Goal: Task Accomplishment & Management: Manage account settings

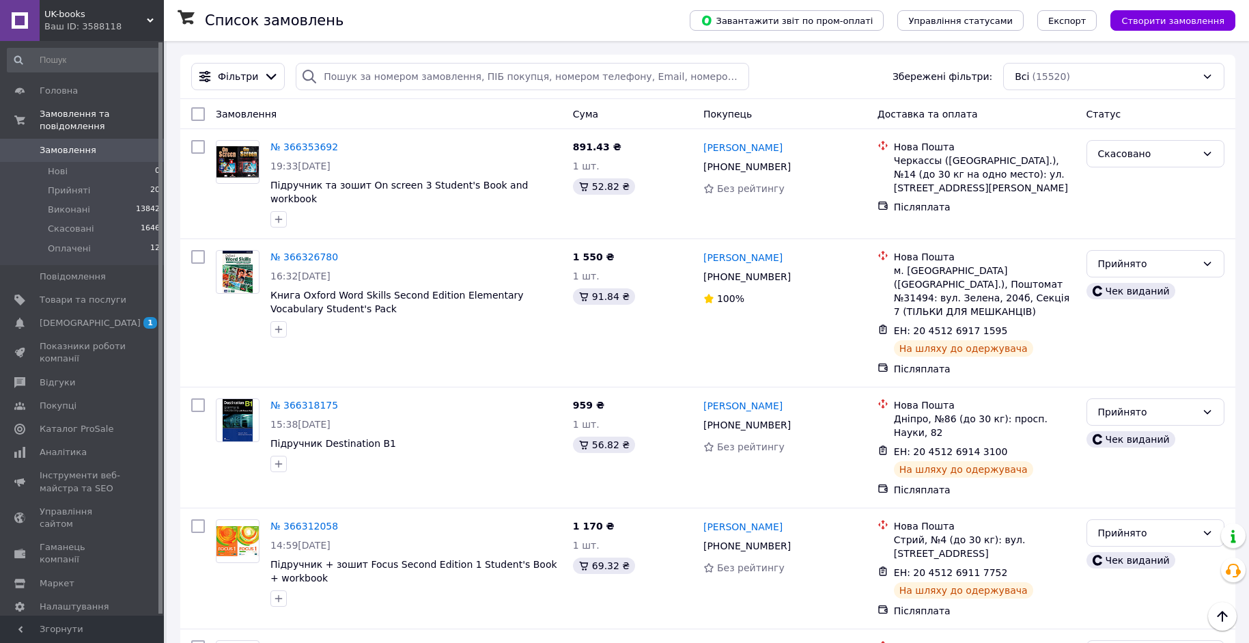
scroll to position [1930, 0]
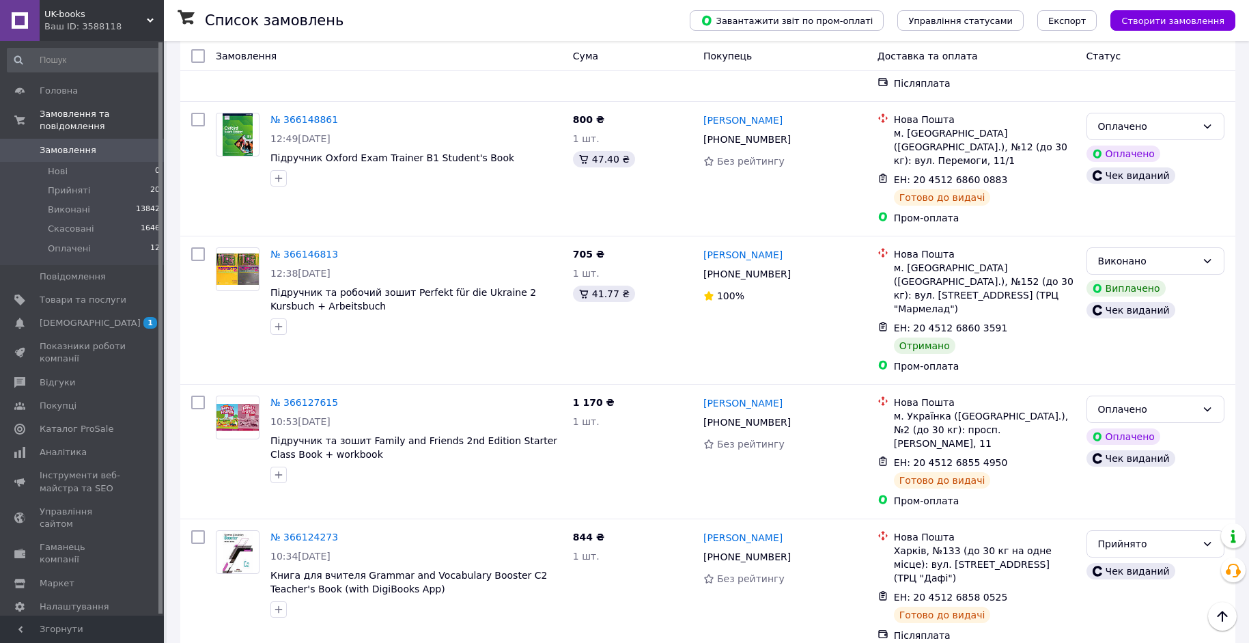
click at [92, 144] on span "Замовлення" at bounding box center [83, 150] width 87 height 12
click at [99, 317] on span "[DEMOGRAPHIC_DATA]" at bounding box center [83, 323] width 87 height 12
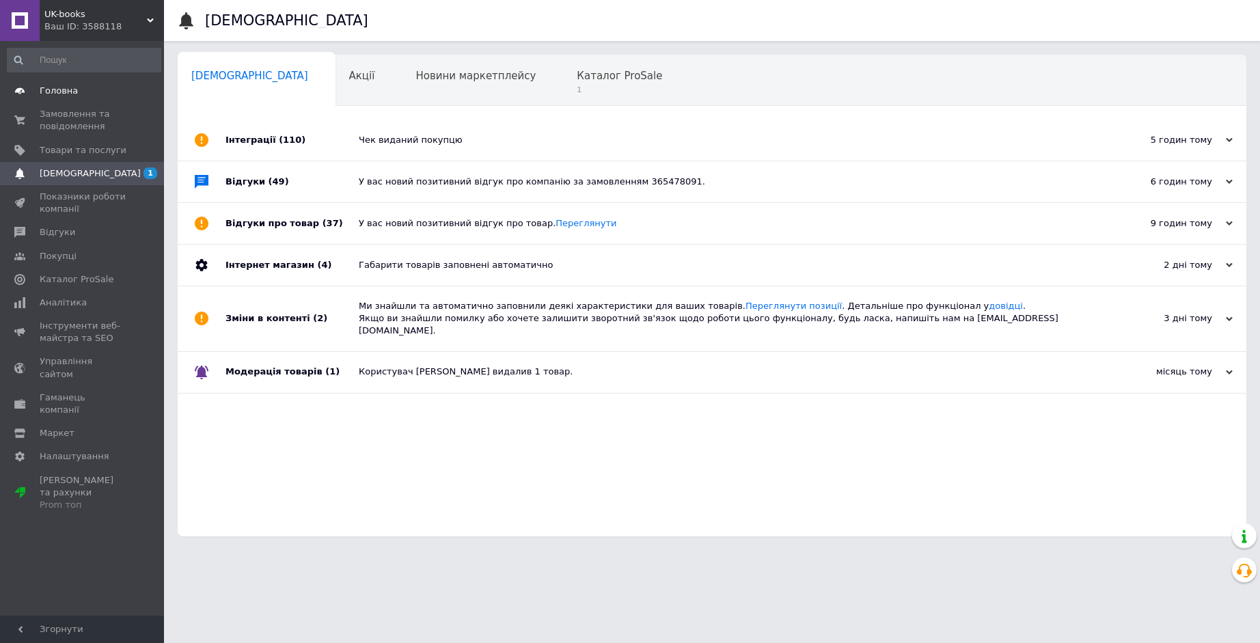
click at [59, 96] on span "Головна" at bounding box center [59, 91] width 38 height 12
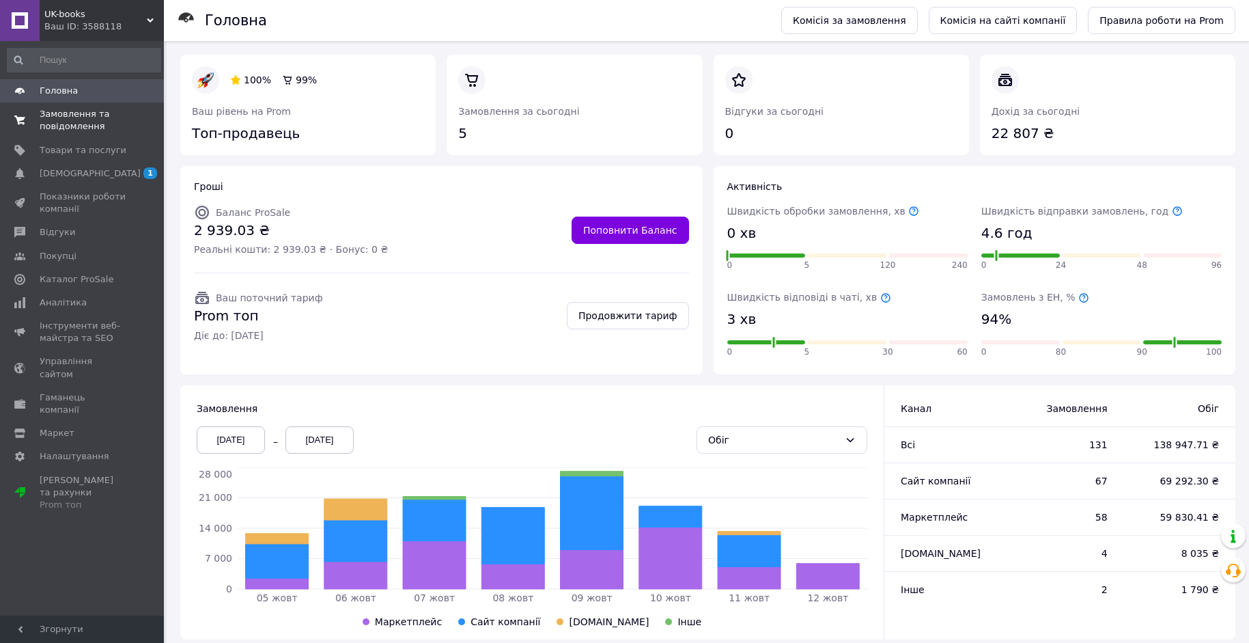
click at [70, 137] on link "Замовлення та повідомлення 0 0" at bounding box center [84, 120] width 168 height 36
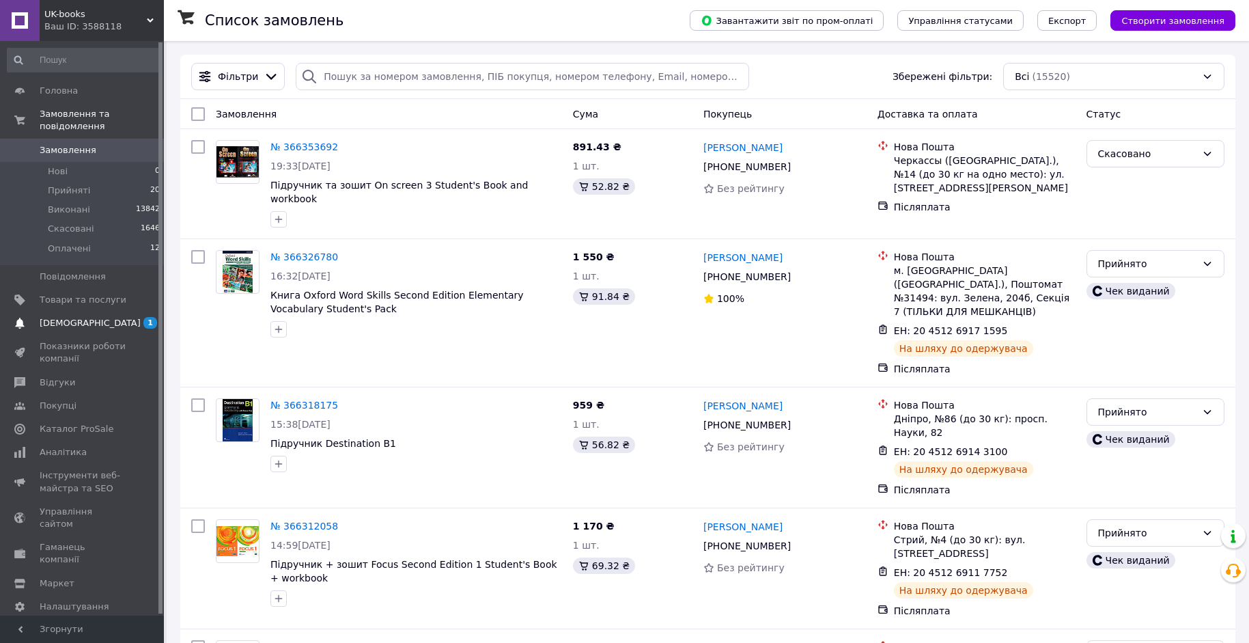
click at [83, 311] on link "[DEMOGRAPHIC_DATA] 1 0" at bounding box center [84, 322] width 168 height 23
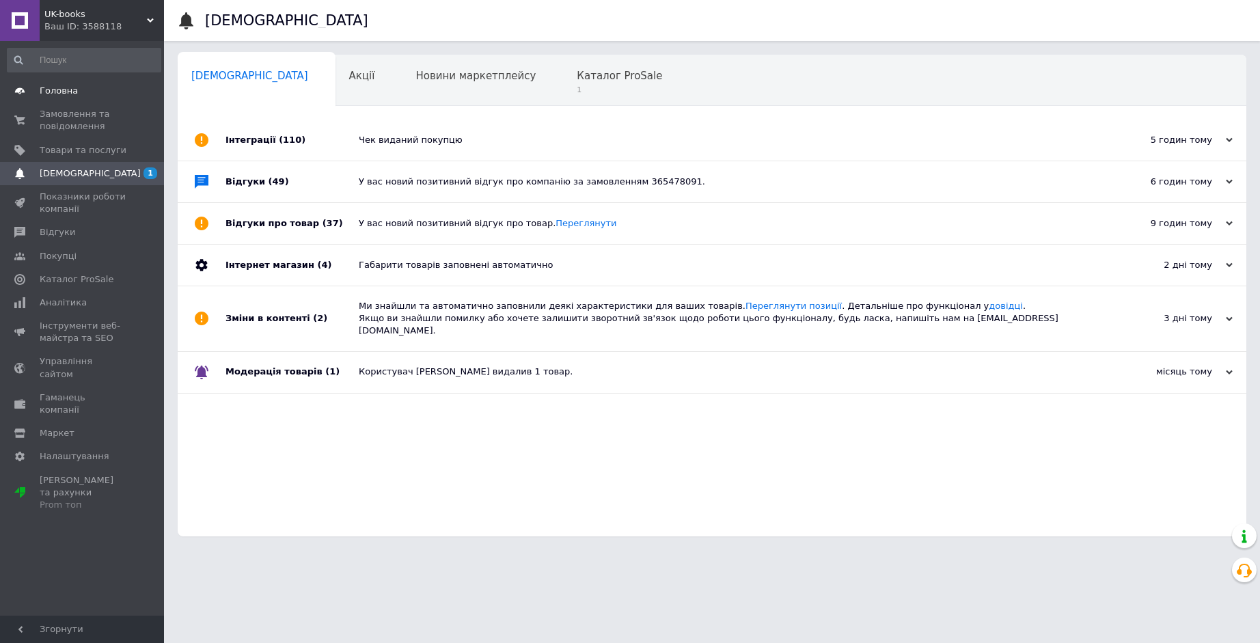
click at [61, 100] on link "Головна" at bounding box center [84, 90] width 168 height 23
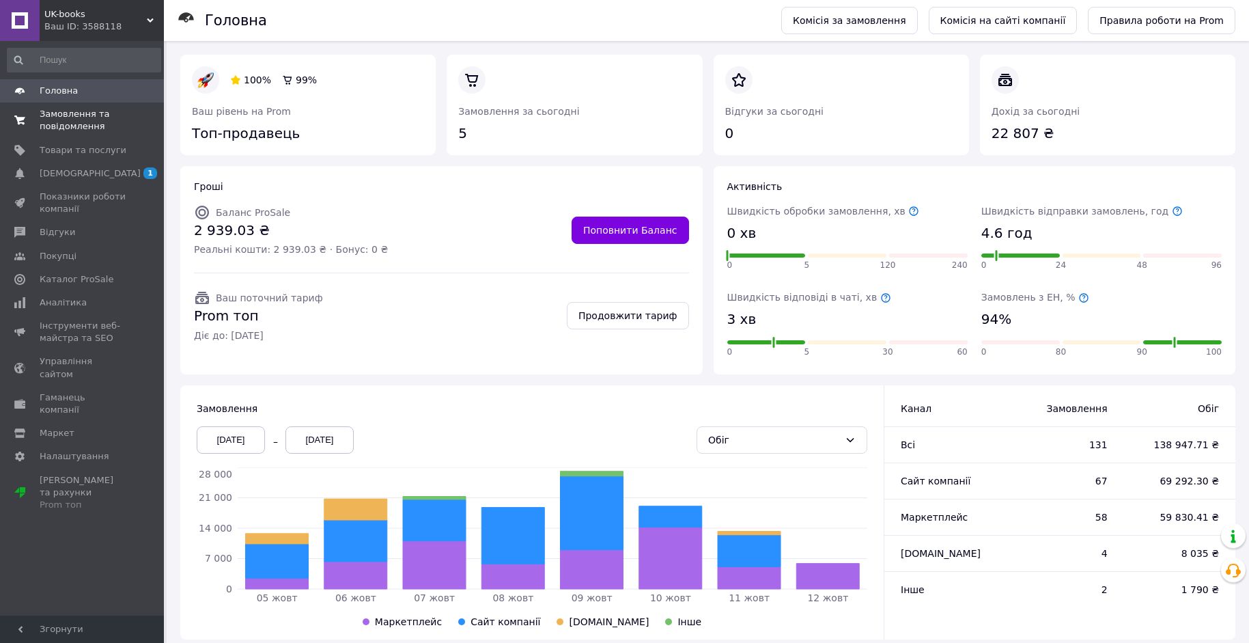
click at [94, 115] on span "Замовлення та повідомлення" at bounding box center [83, 120] width 87 height 25
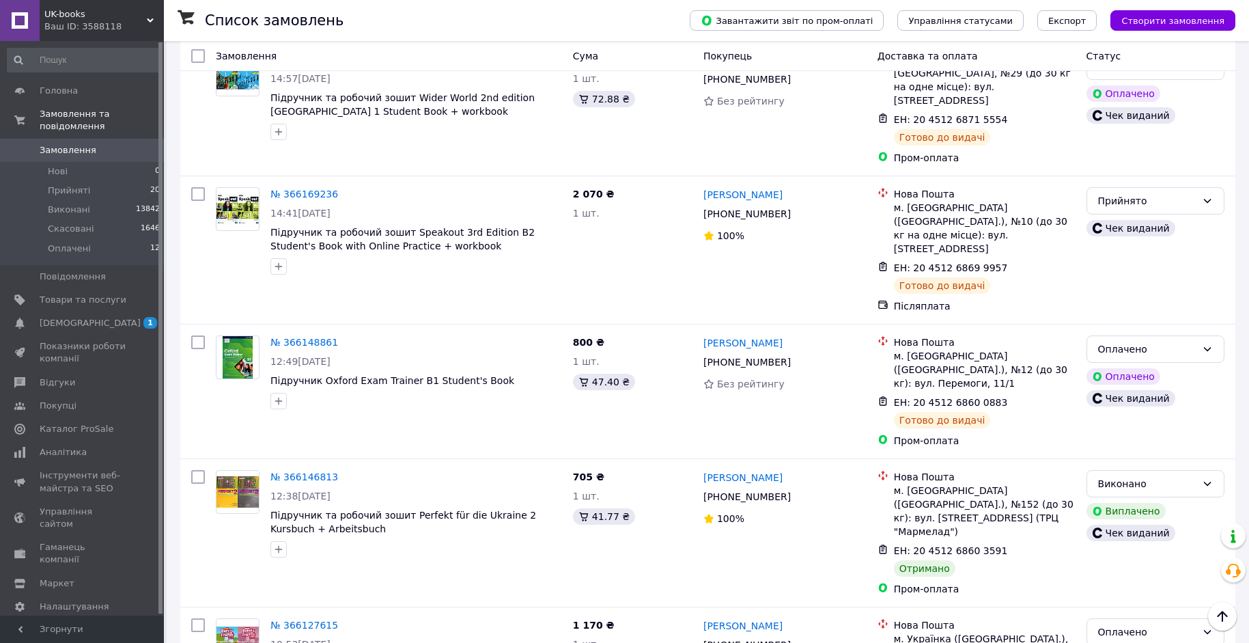
scroll to position [1930, 0]
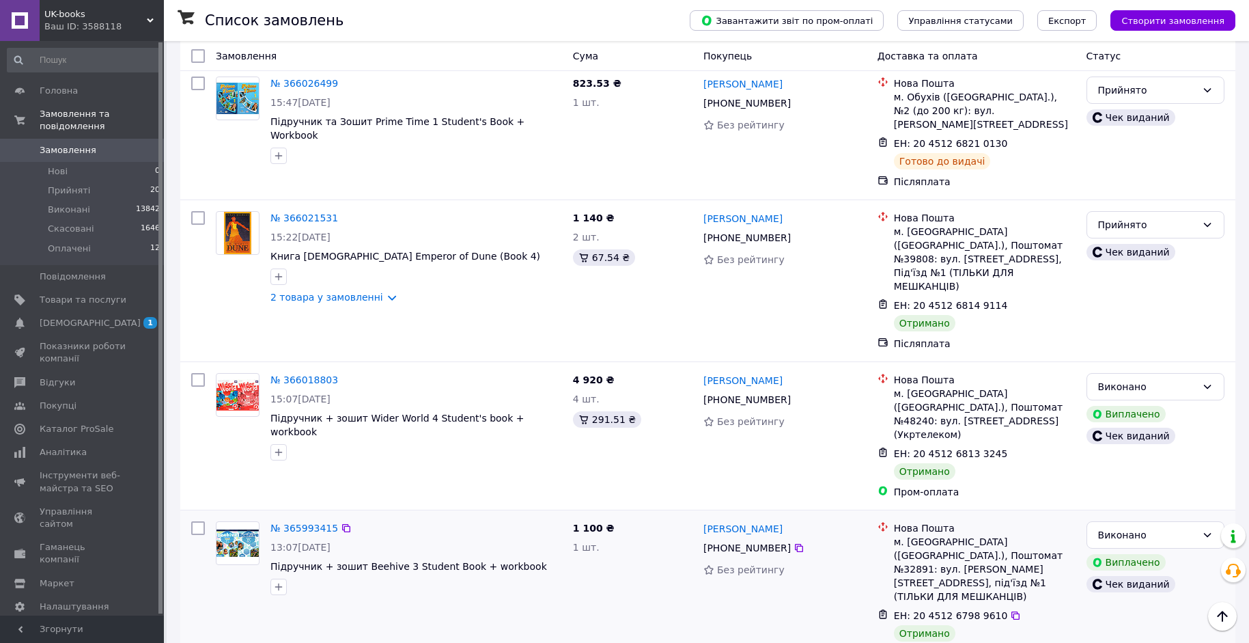
scroll to position [1981, 0]
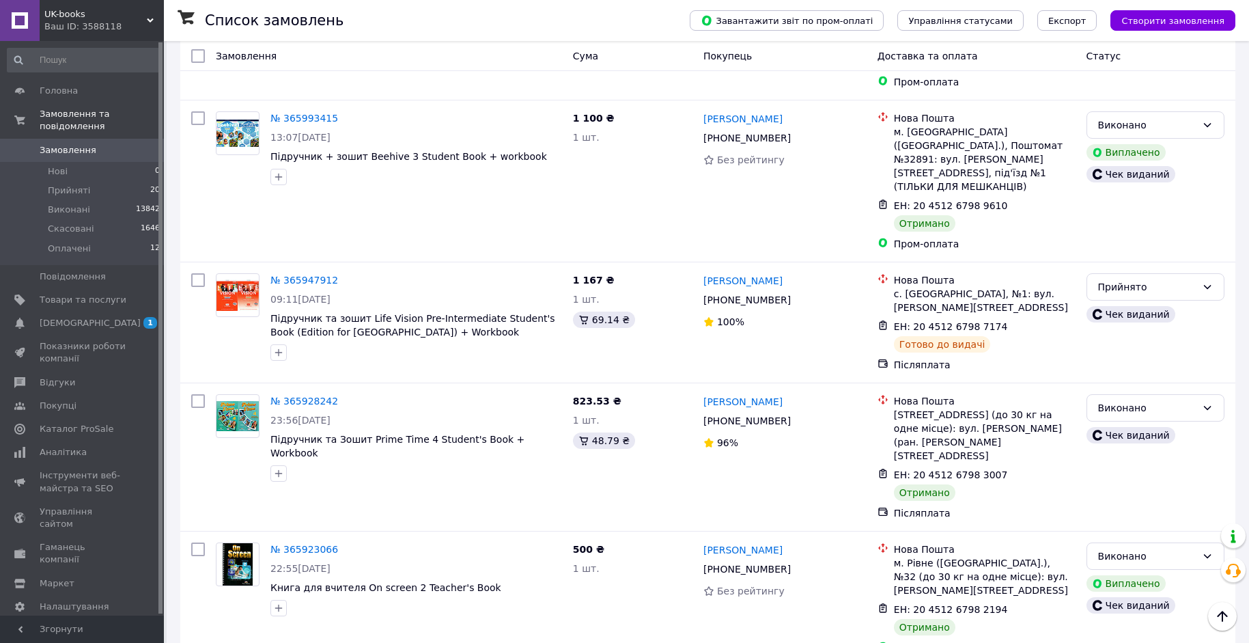
click at [136, 144] on span "0" at bounding box center [145, 150] width 38 height 12
